Goal: Transaction & Acquisition: Purchase product/service

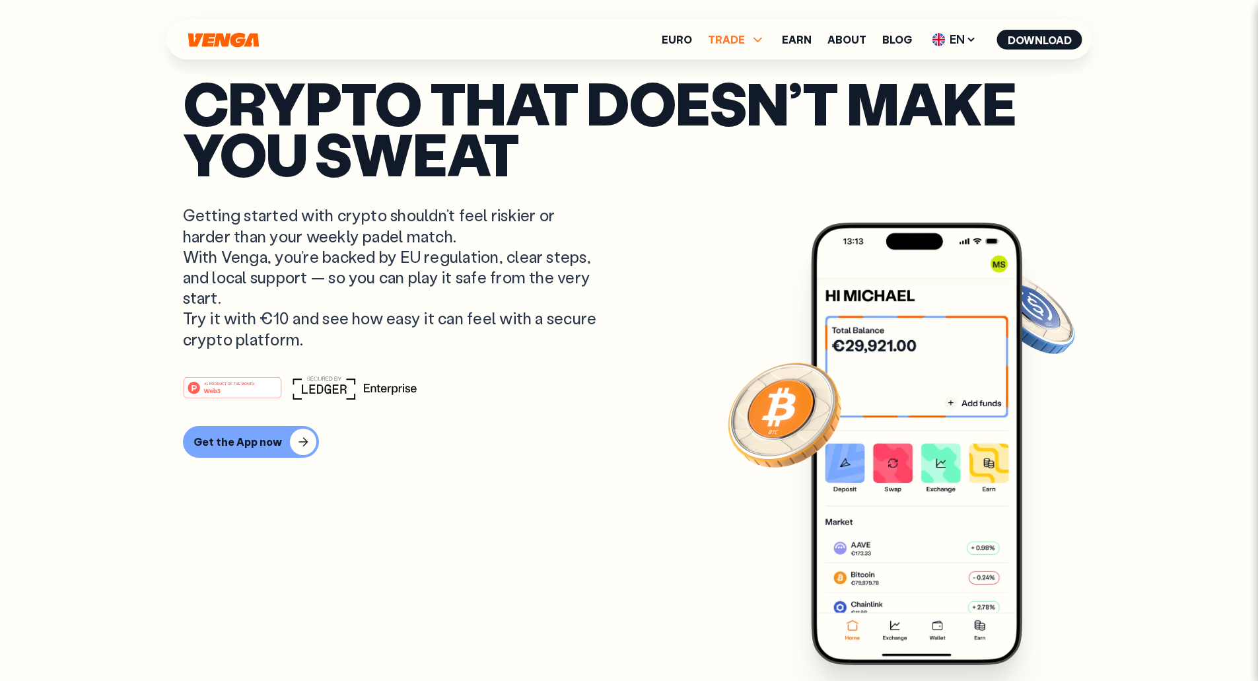
click at [739, 42] on span "TRADE" at bounding box center [726, 39] width 37 height 11
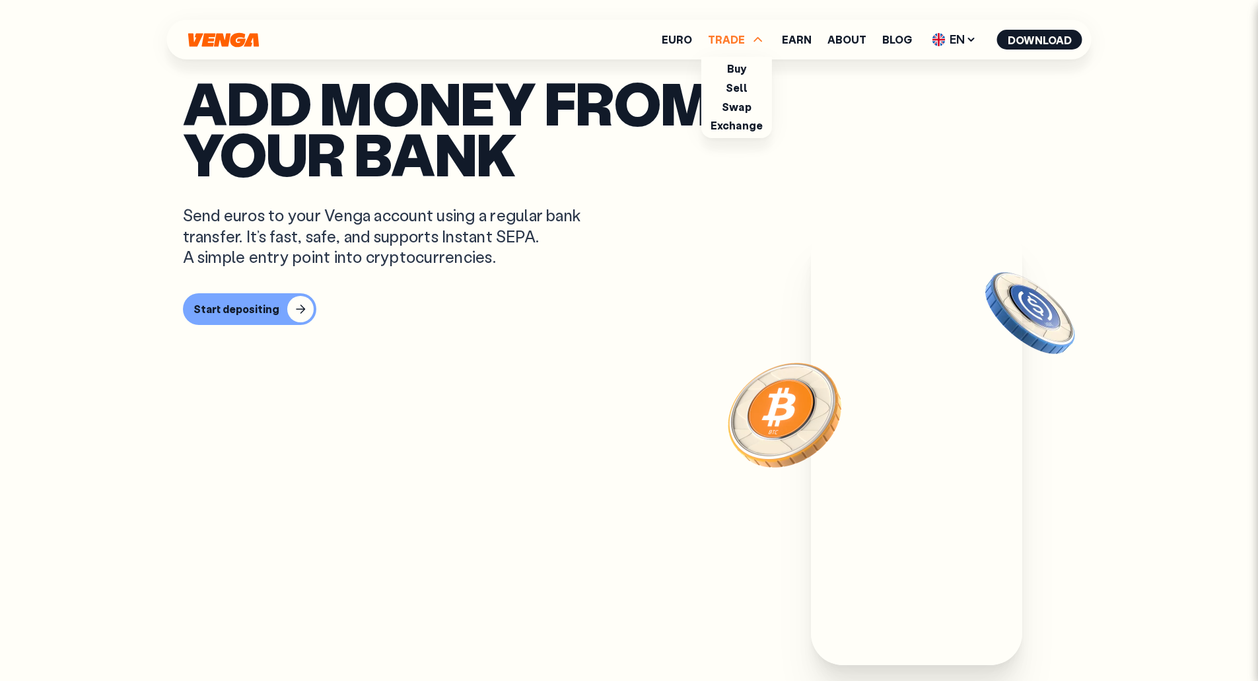
scroll to position [528, 0]
